Goal: Task Accomplishment & Management: Use online tool/utility

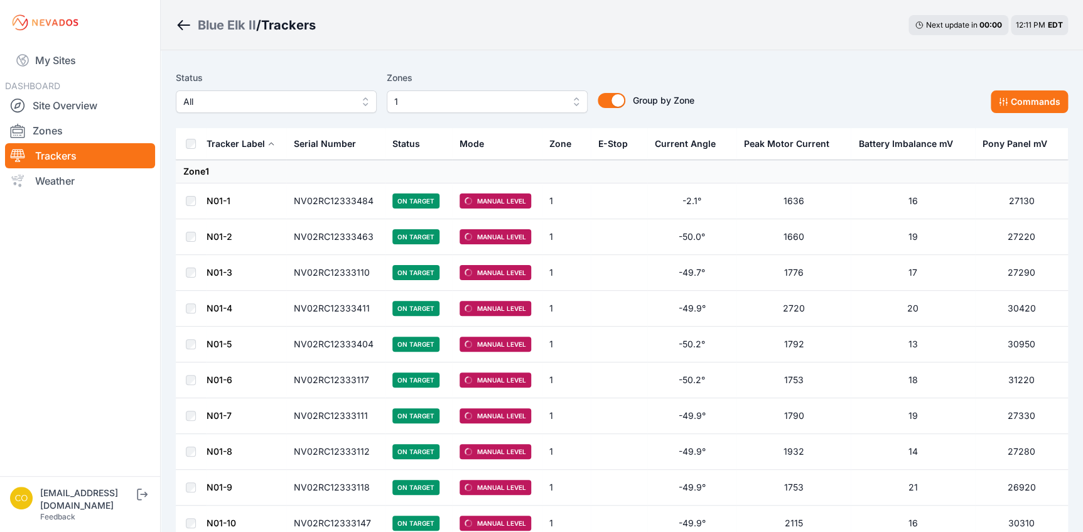
click at [109, 502] on div "[EMAIL_ADDRESS][DOMAIN_NAME]" at bounding box center [87, 499] width 94 height 25
click at [150, 502] on icon "submit" at bounding box center [142, 494] width 16 height 15
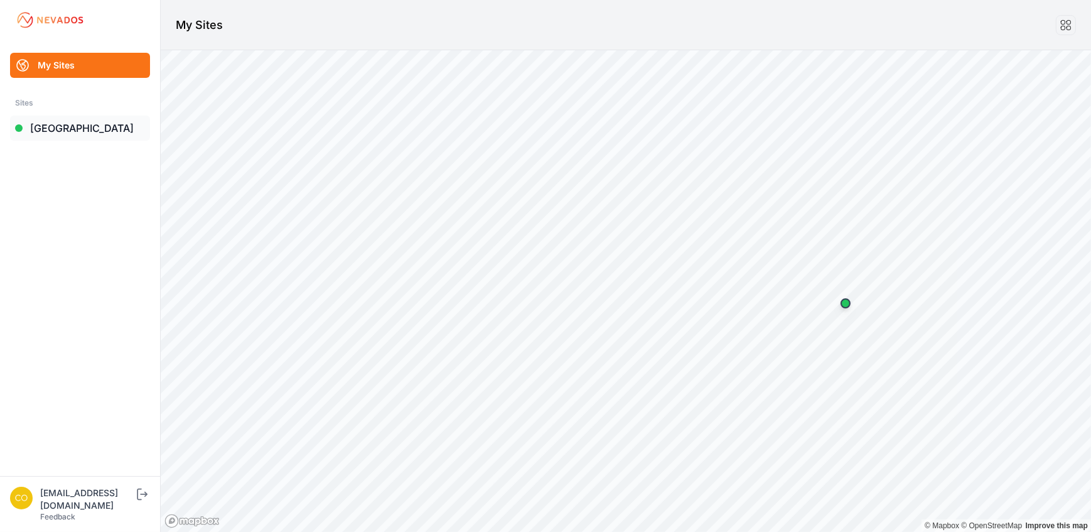
click at [70, 127] on link "[GEOGRAPHIC_DATA]" at bounding box center [80, 128] width 140 height 25
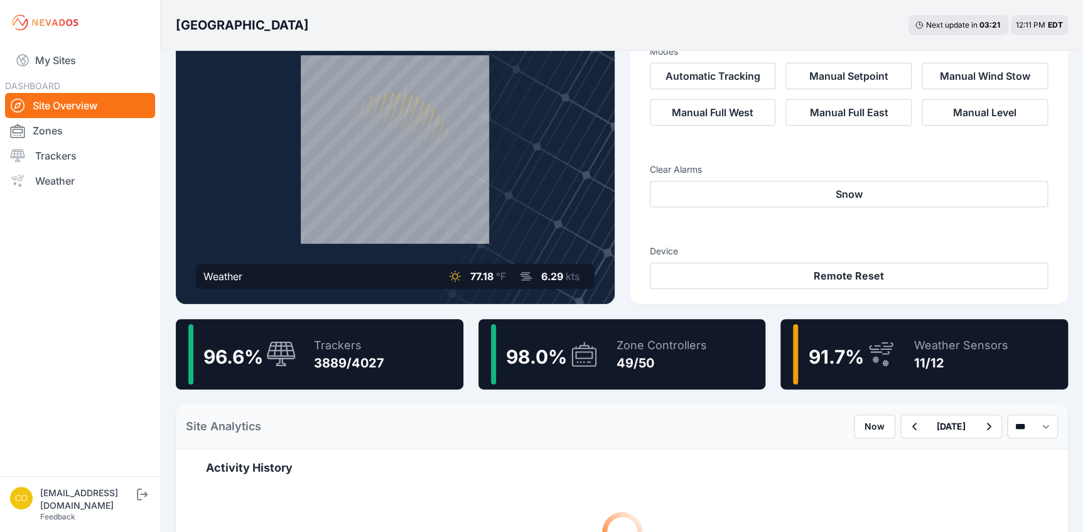
scroll to position [57, 0]
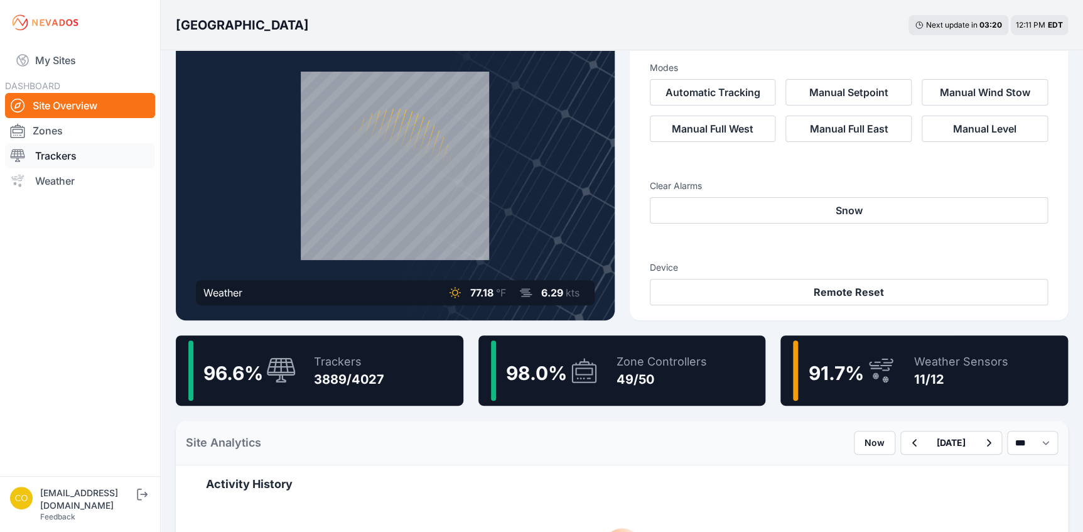
click at [55, 153] on link "Trackers" at bounding box center [80, 155] width 150 height 25
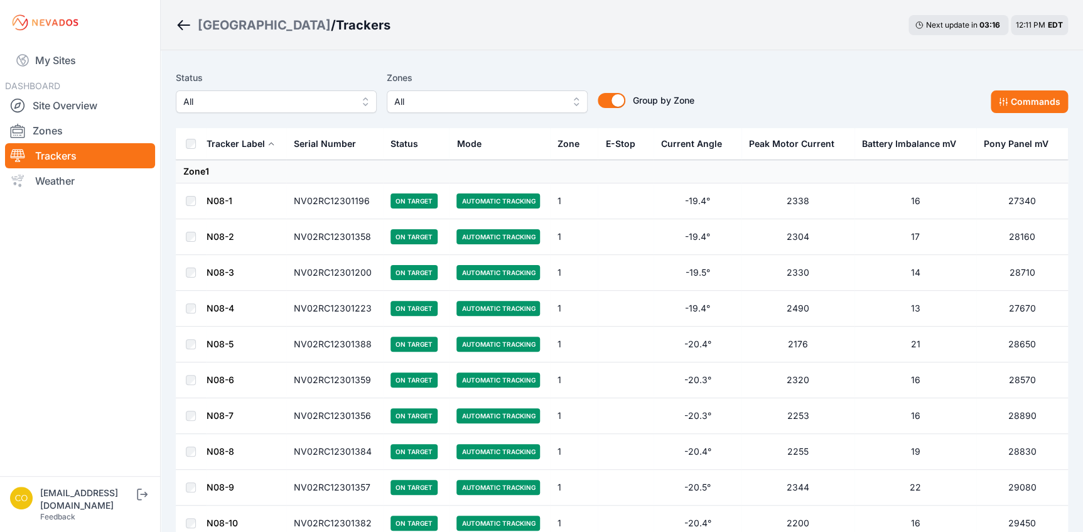
click at [578, 104] on button "All" at bounding box center [487, 101] width 201 height 23
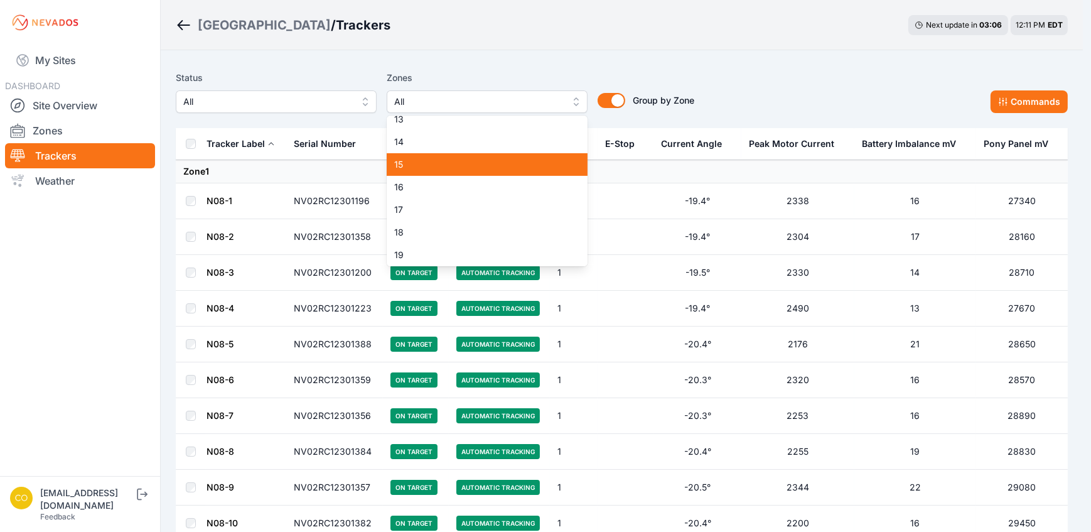
scroll to position [285, 0]
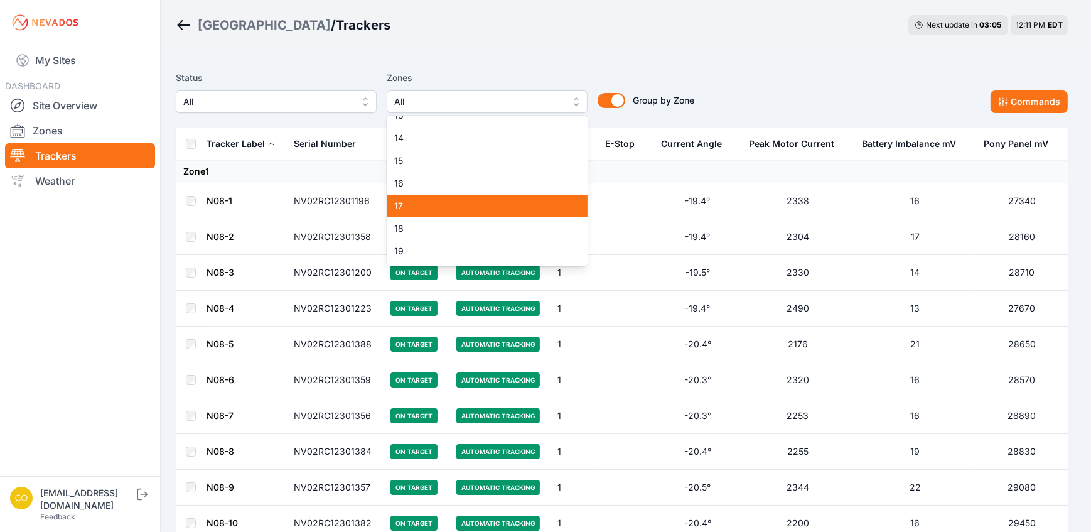
click at [404, 202] on span "17" at bounding box center [479, 206] width 171 height 13
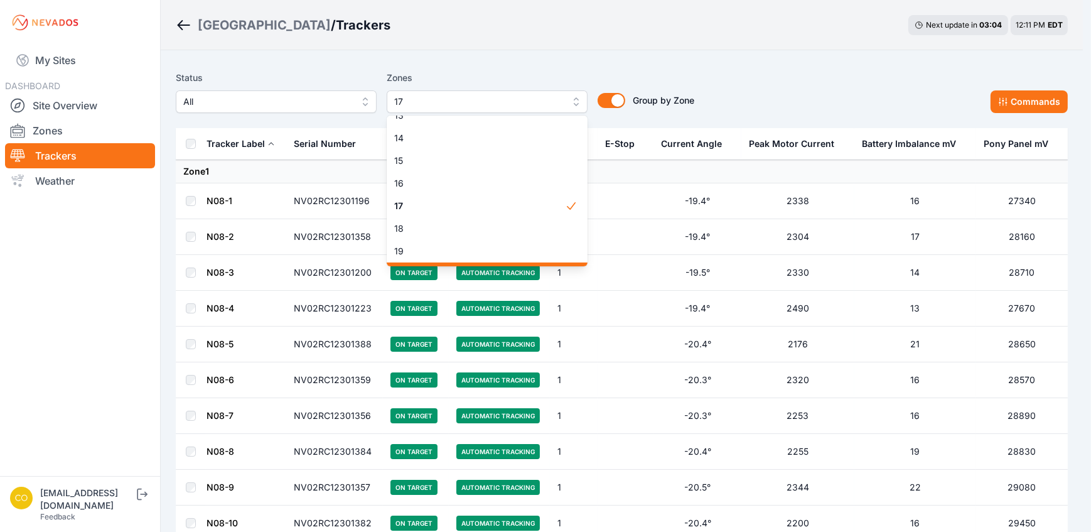
scroll to position [342, 0]
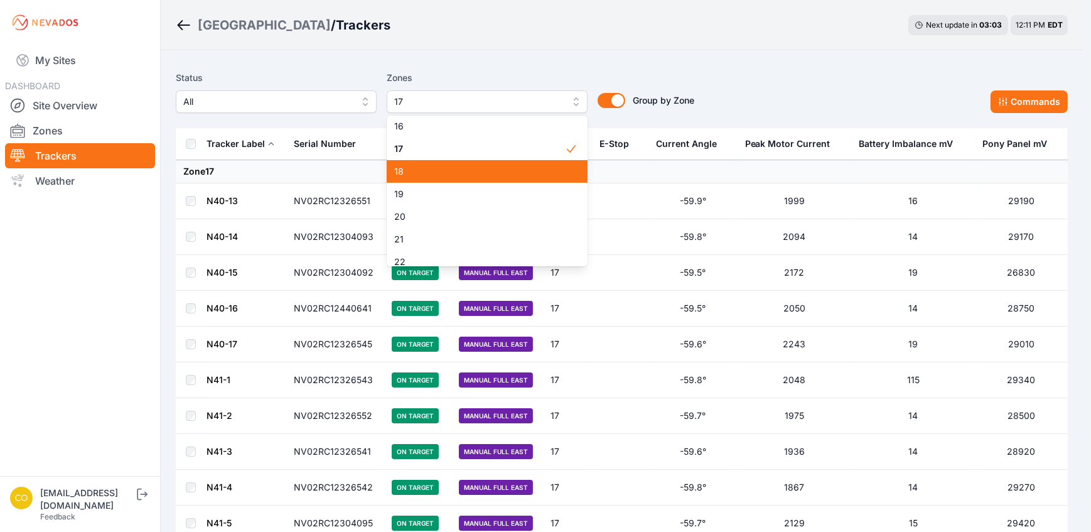
click at [431, 171] on span "18" at bounding box center [479, 171] width 171 height 13
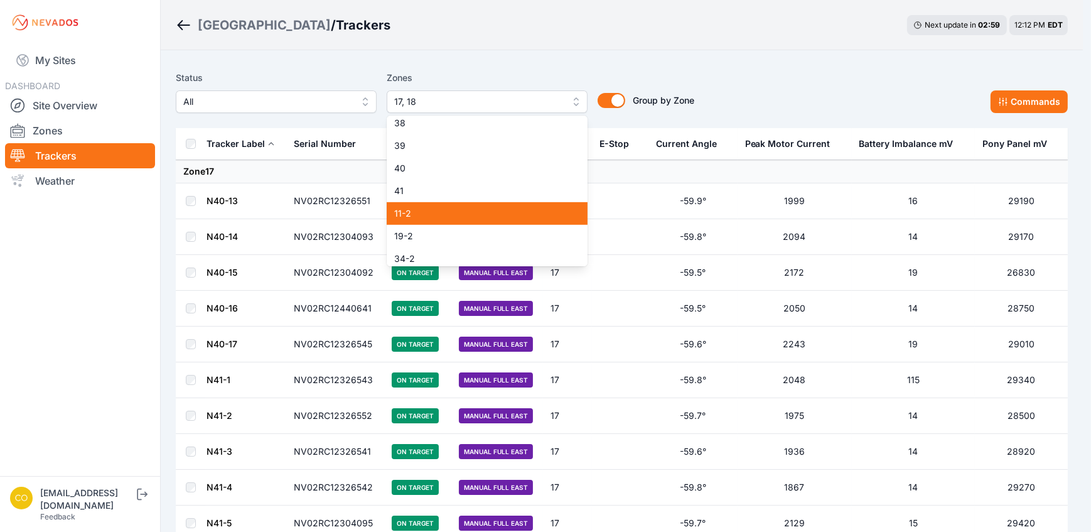
scroll to position [870, 0]
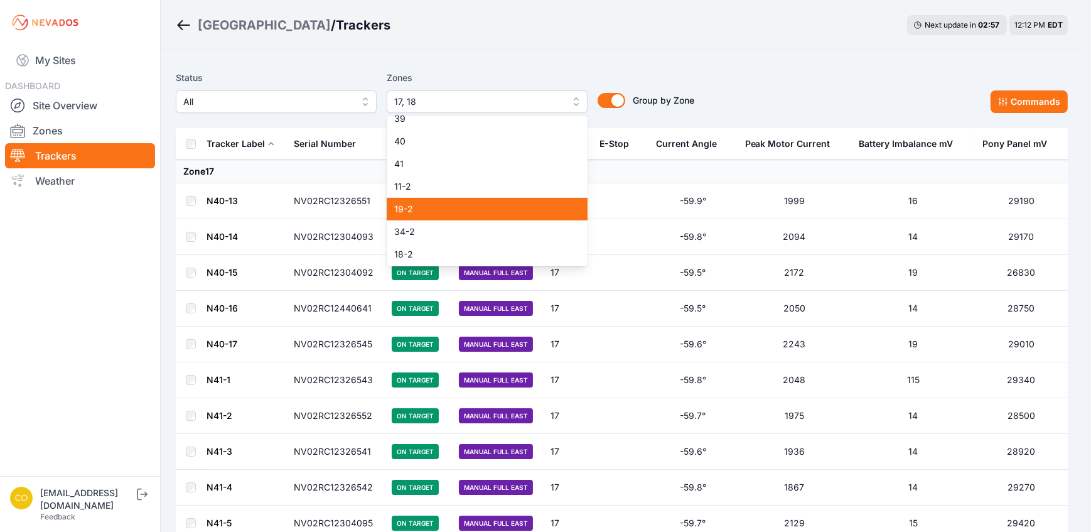
click at [447, 211] on span "19-2" at bounding box center [479, 209] width 171 height 13
click at [430, 257] on span "18-2" at bounding box center [479, 254] width 171 height 13
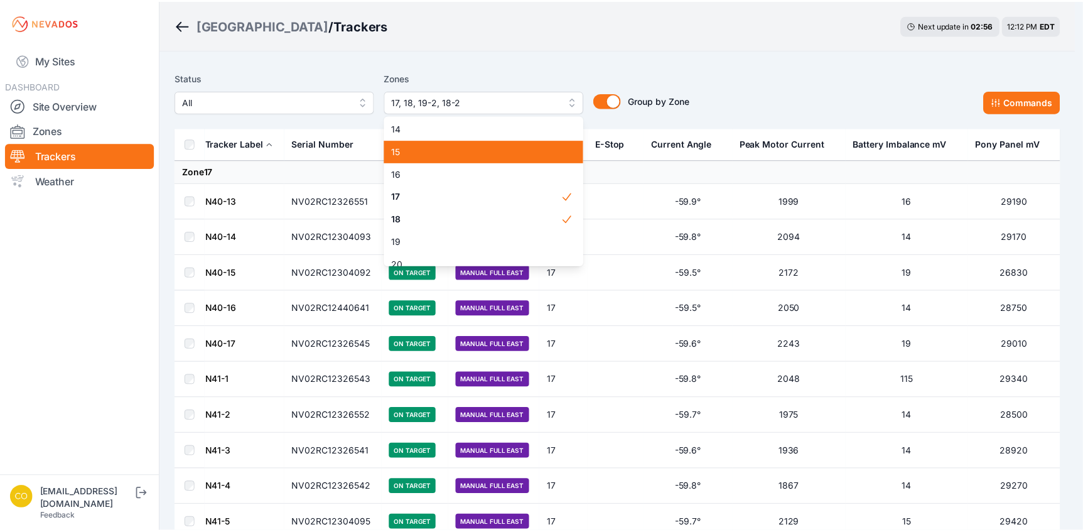
scroll to position [299, 0]
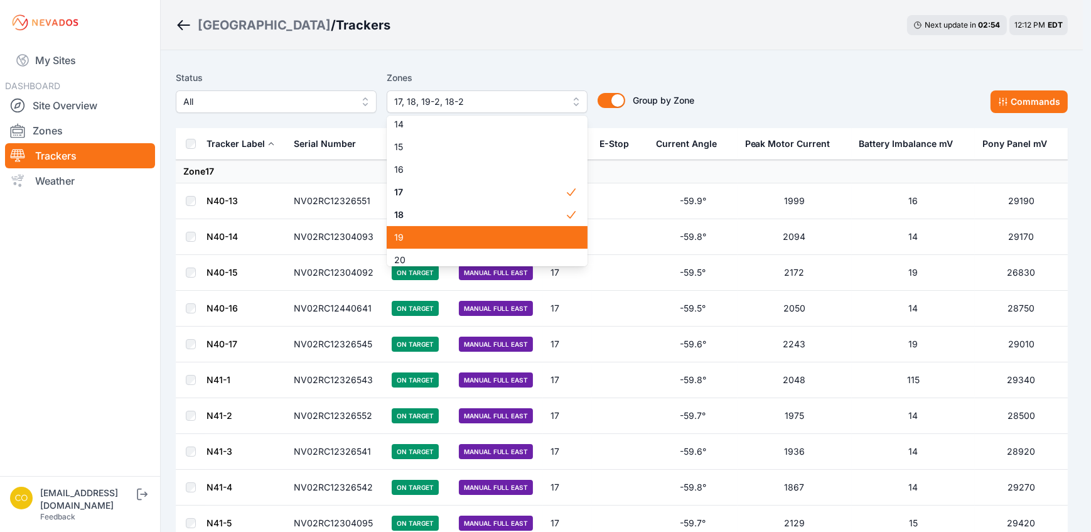
click at [446, 230] on div "19" at bounding box center [487, 237] width 201 height 23
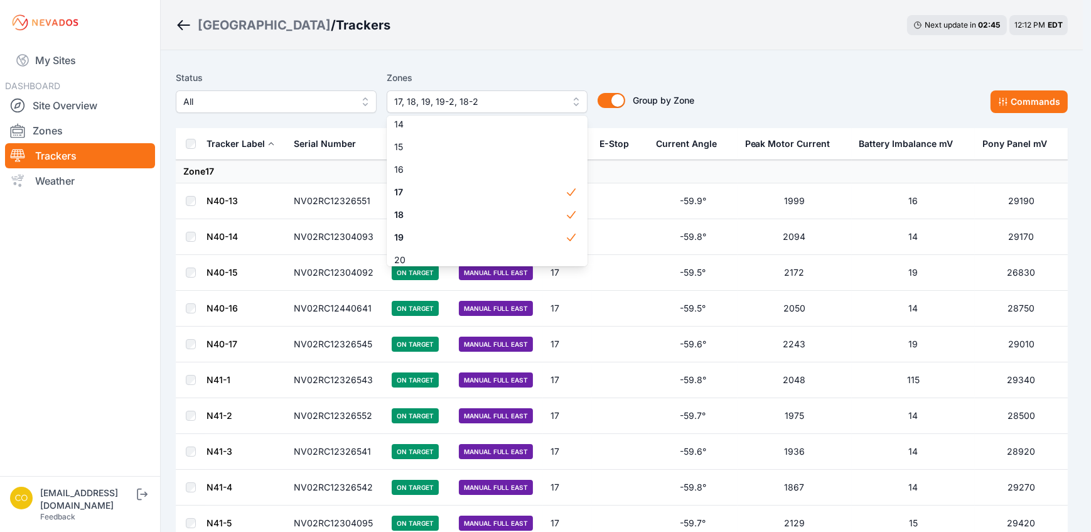
drag, startPoint x: 710, startPoint y: 82, endPoint x: 698, endPoint y: 97, distance: 18.3
click at [710, 82] on div "Status All Zones 17, 18, 19, 19-2, 18-2 1 2 3 4 5 6 7 8 9 10 11 12 13 14 15 16 …" at bounding box center [622, 91] width 892 height 43
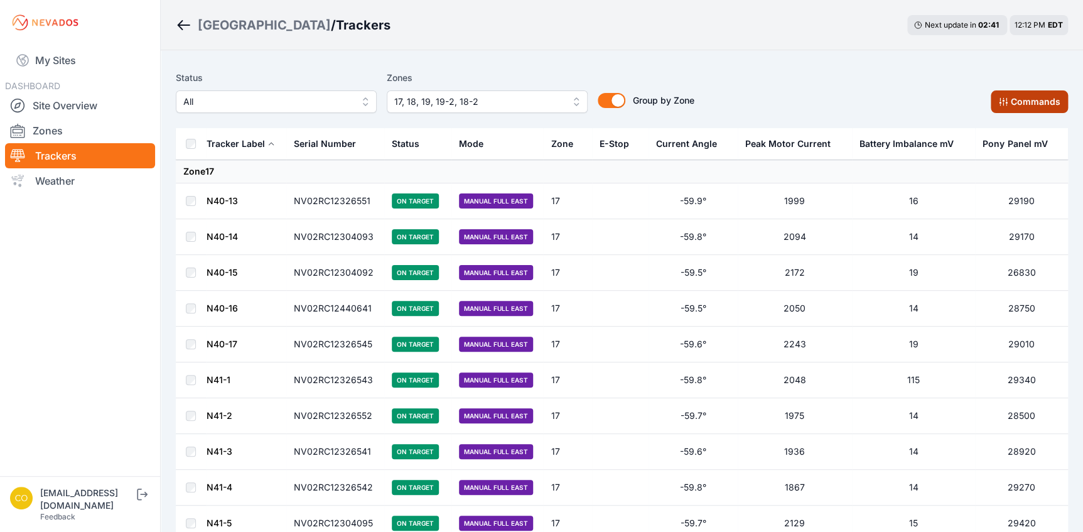
click at [1028, 105] on button "Commands" at bounding box center [1029, 101] width 77 height 23
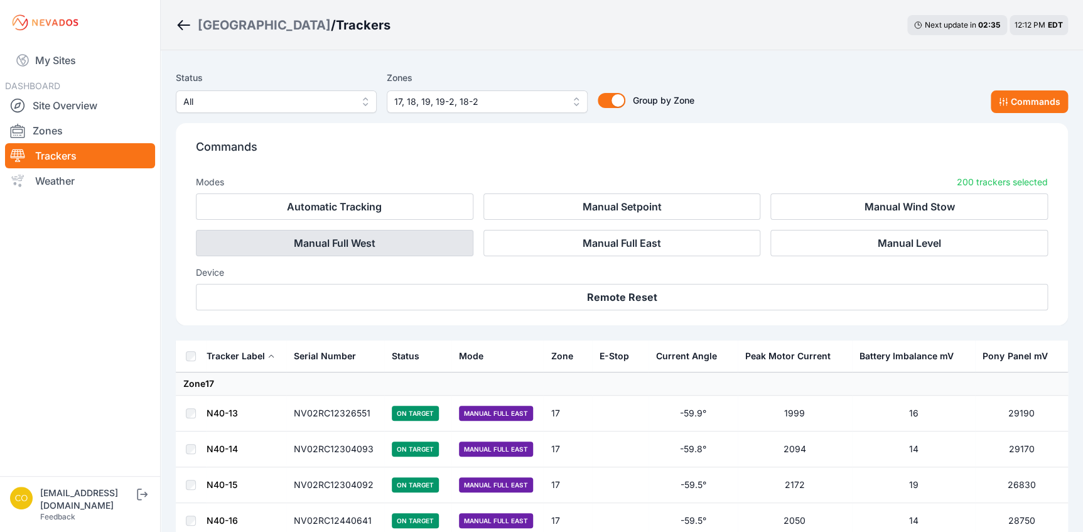
click at [445, 246] on button "Manual Full West" at bounding box center [335, 243] width 278 height 26
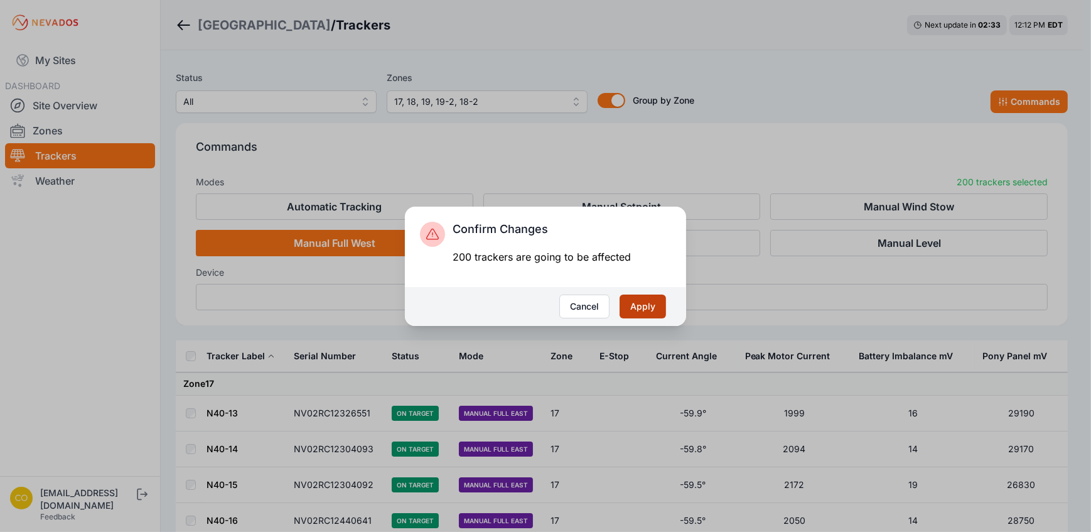
click at [626, 306] on button "Apply" at bounding box center [643, 306] width 46 height 24
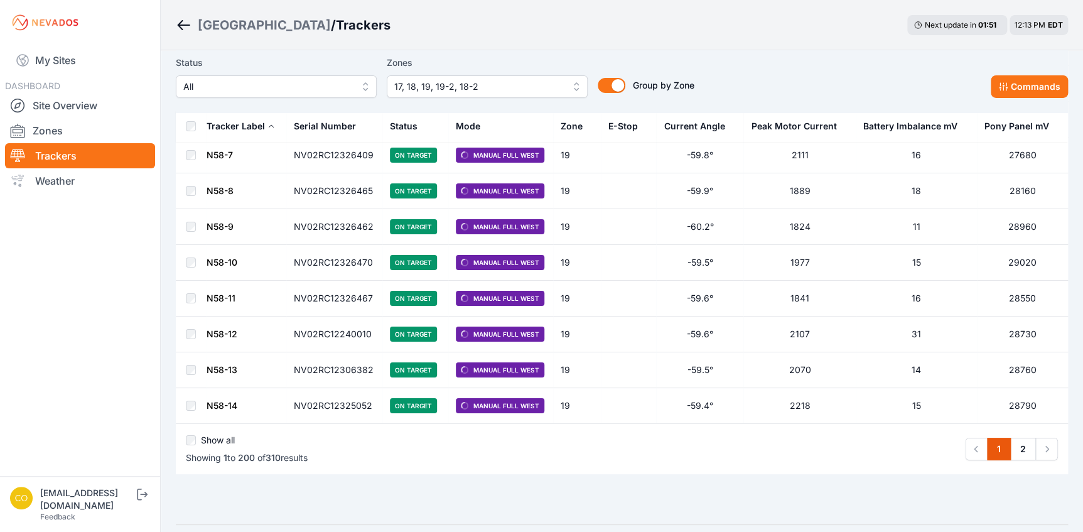
scroll to position [6985, 0]
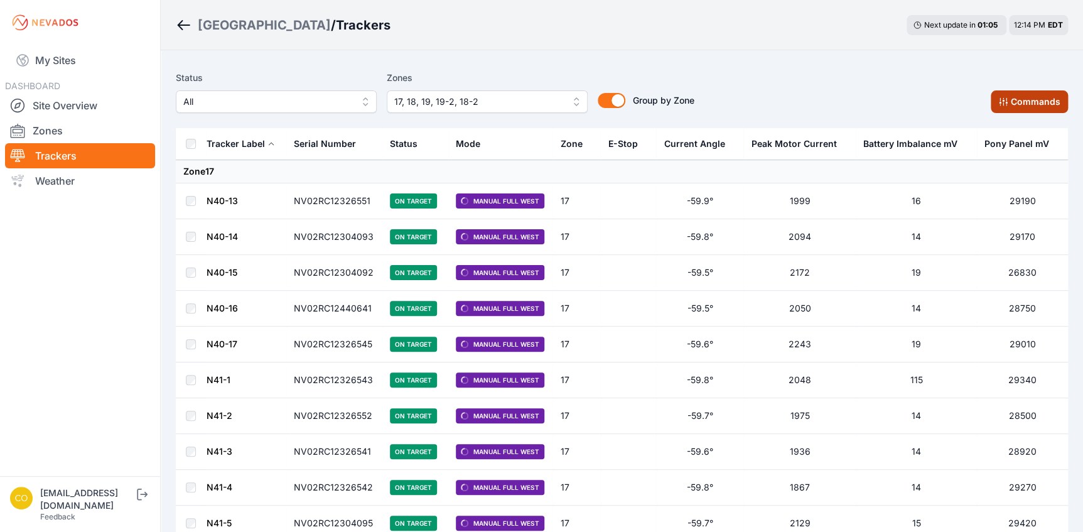
click at [998, 107] on icon at bounding box center [1003, 102] width 10 height 10
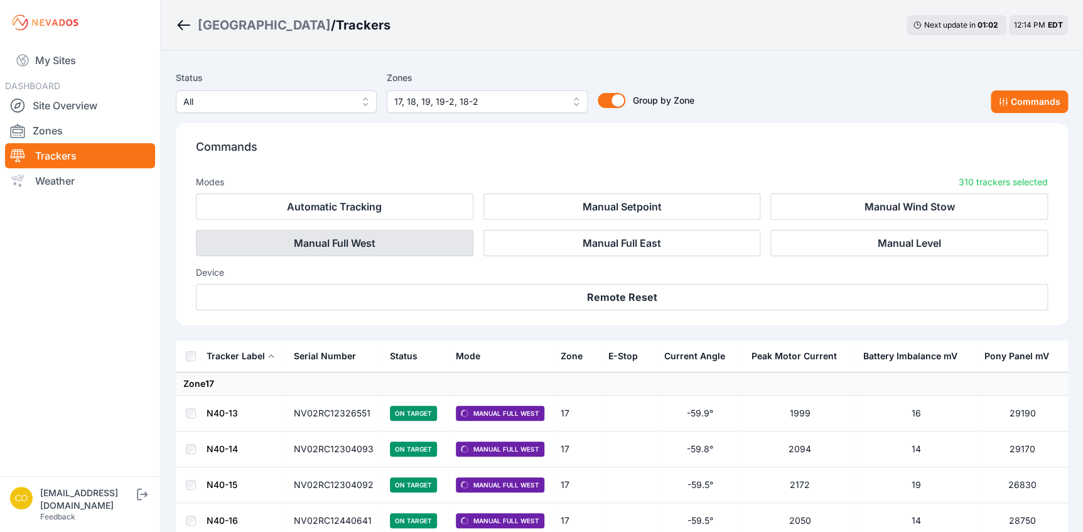
click at [402, 253] on button "Manual Full West" at bounding box center [335, 243] width 278 height 26
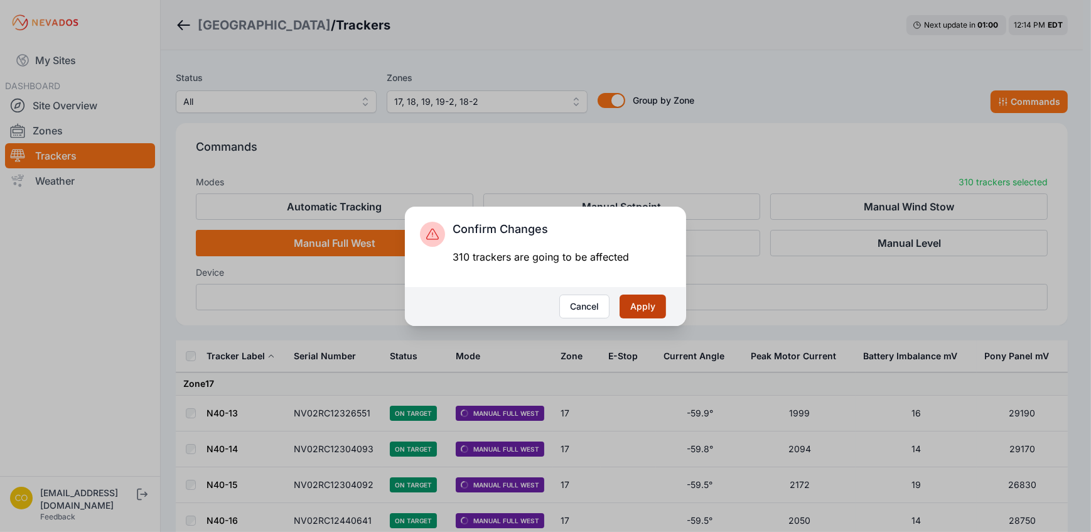
click at [631, 303] on button "Apply" at bounding box center [643, 306] width 46 height 24
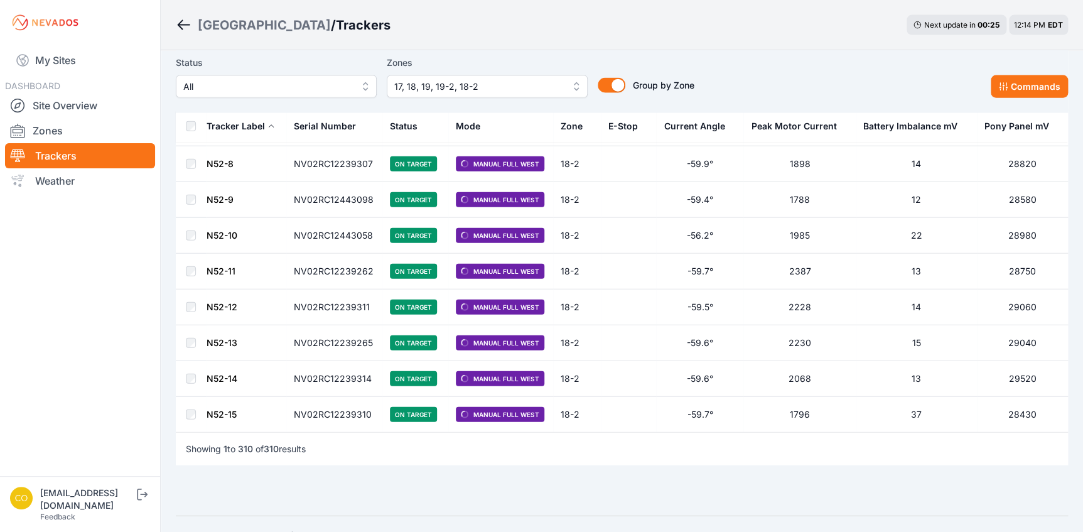
scroll to position [10944, 0]
